Goal: Find specific page/section: Find specific page/section

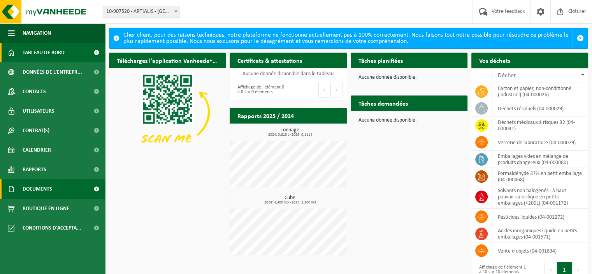
click at [35, 185] on span "Documents" at bounding box center [38, 188] width 30 height 19
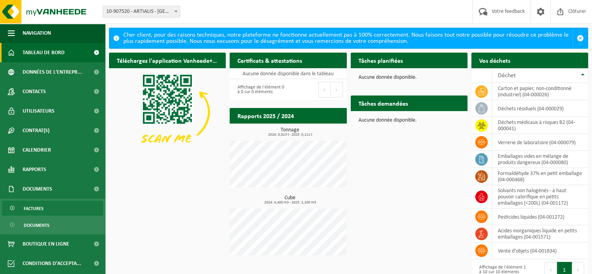
click at [35, 207] on span "Factures" at bounding box center [34, 208] width 20 height 15
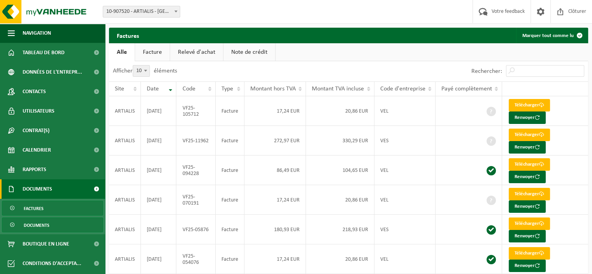
click at [36, 221] on span "Documents" at bounding box center [37, 225] width 26 height 15
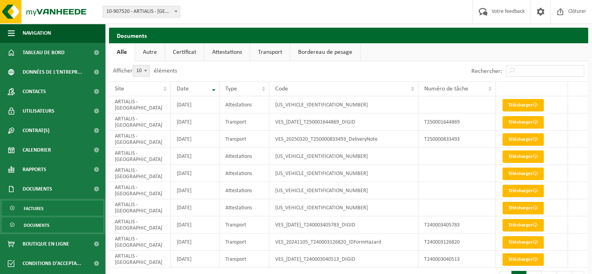
click at [33, 204] on span "Factures" at bounding box center [34, 208] width 20 height 15
